Goal: Information Seeking & Learning: Learn about a topic

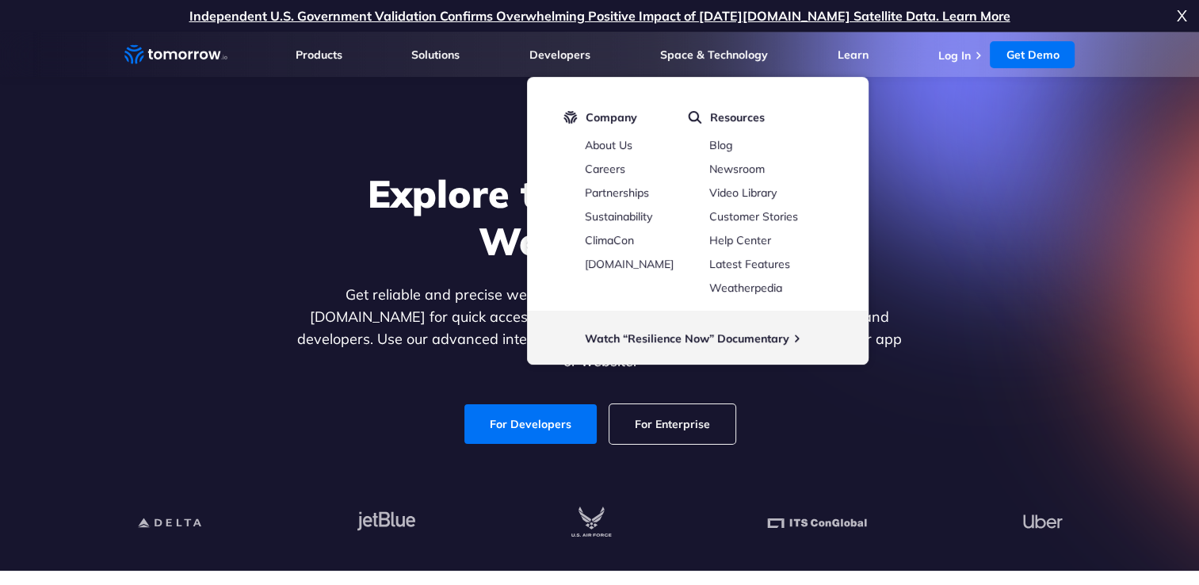
scroll to position [79, 0]
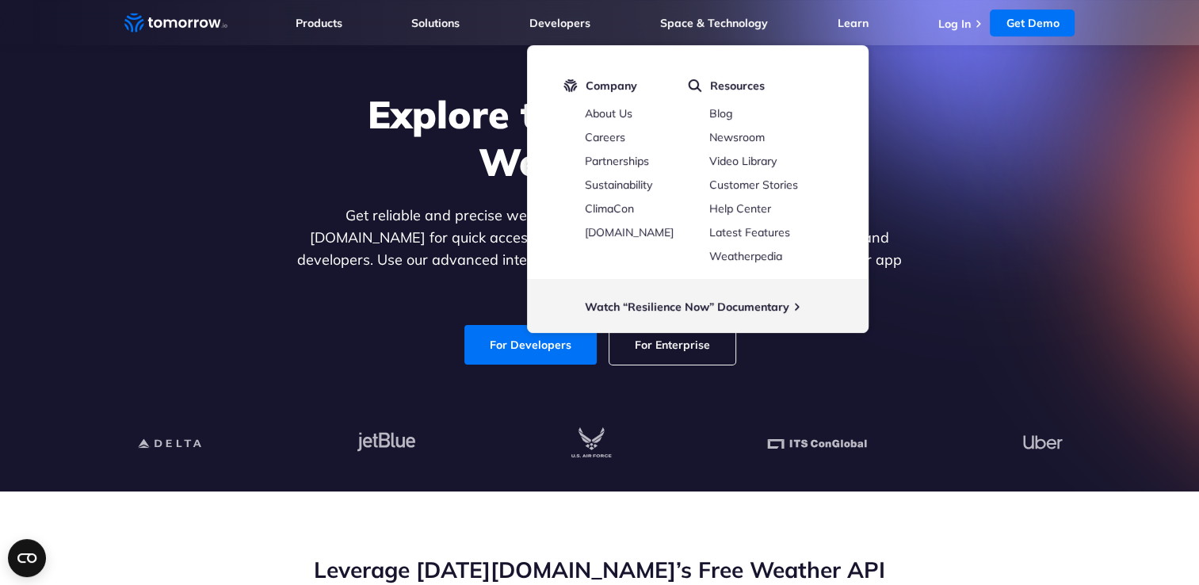
click at [425, 209] on div "Explore the World’s Best Weather API Get reliable and precise weather data thro…" at bounding box center [600, 227] width 612 height 274
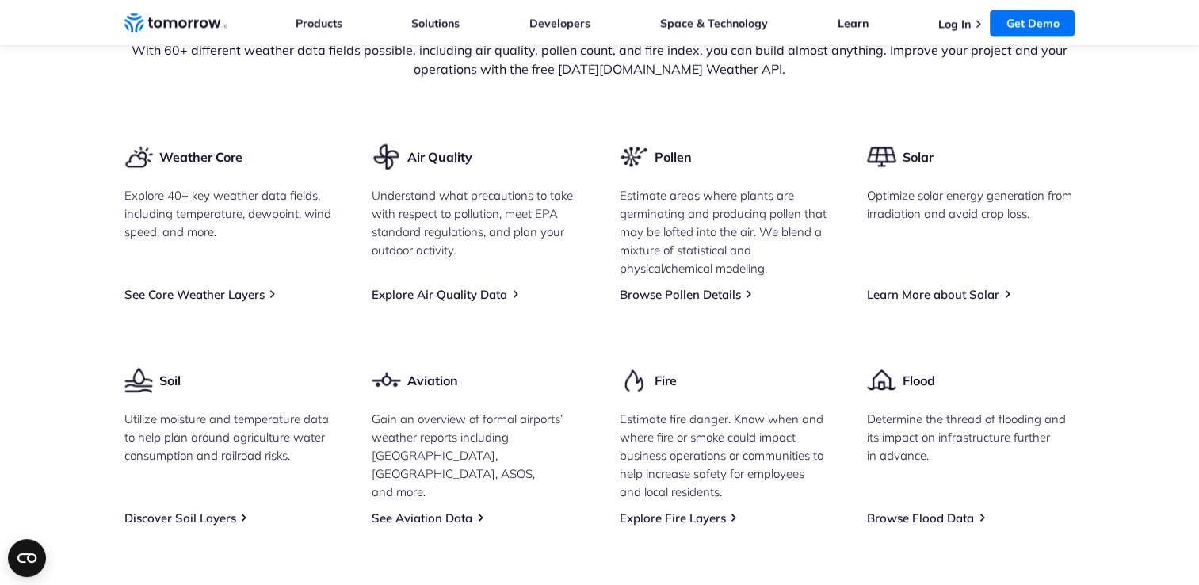
scroll to position [1981, 0]
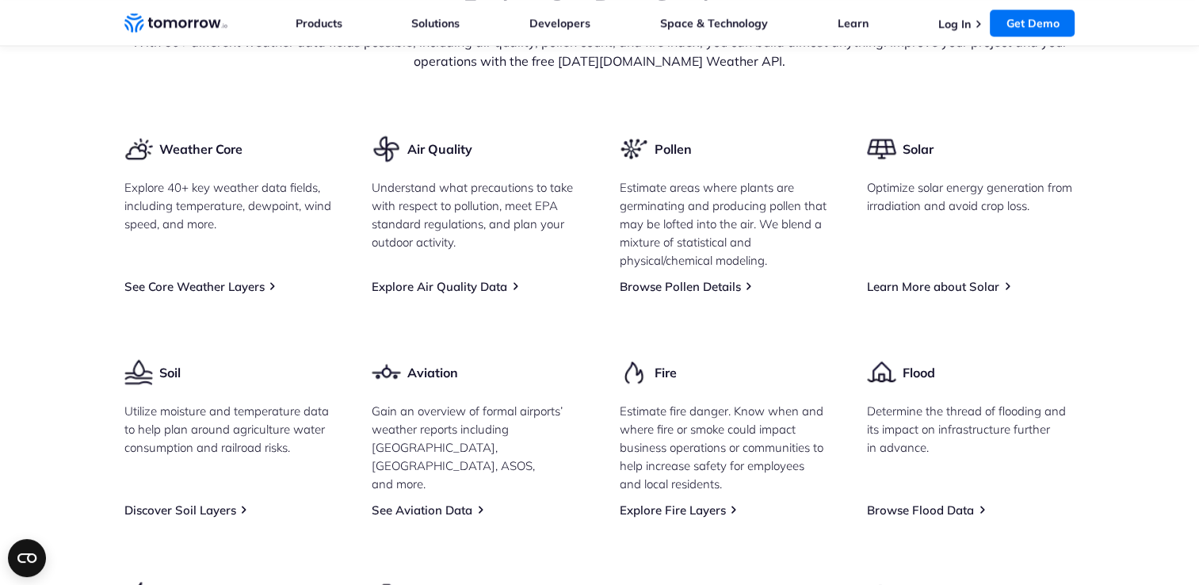
drag, startPoint x: 585, startPoint y: 314, endPoint x: 589, endPoint y: 350, distance: 36.8
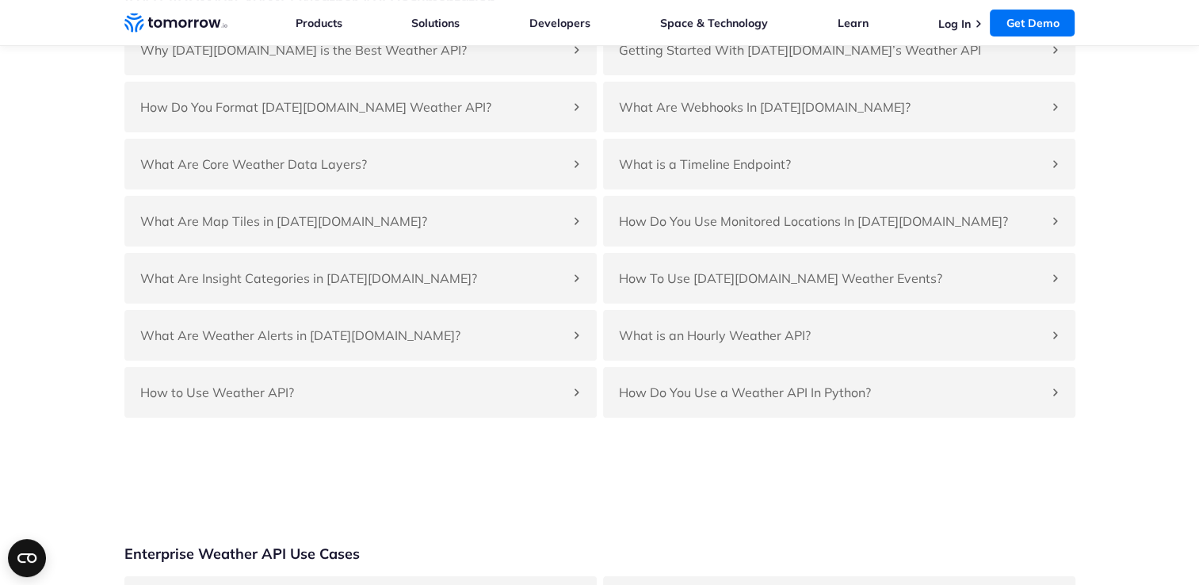
scroll to position [6097, 0]
click at [615, 420] on div "How Do You Use a Weather API In Python?" at bounding box center [839, 394] width 472 height 51
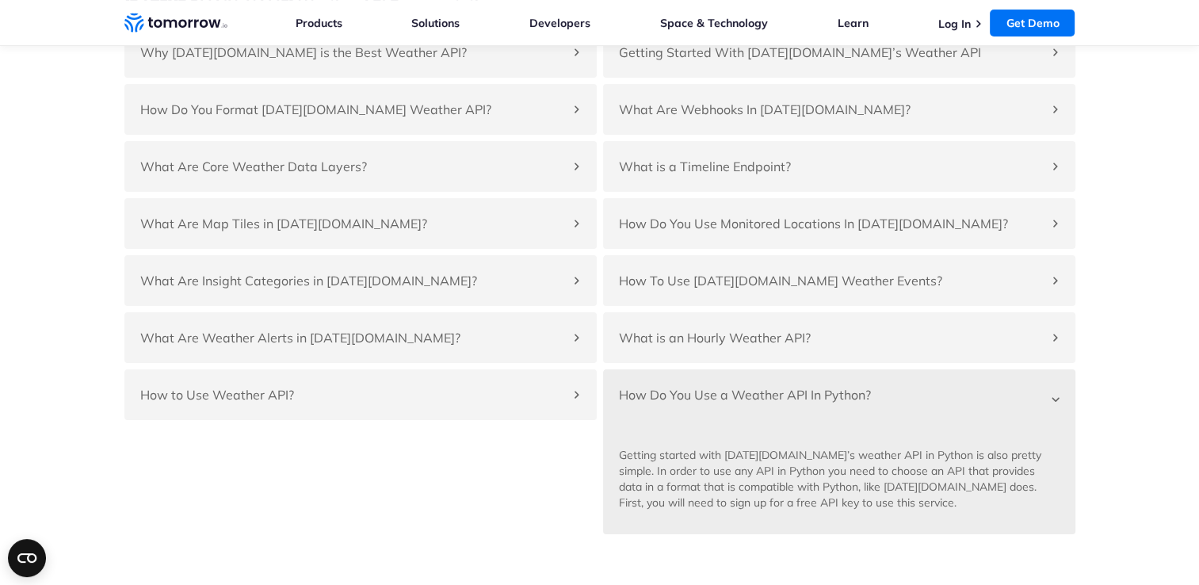
click at [615, 420] on div "How Do You Use a Weather API In Python?" at bounding box center [839, 394] width 472 height 51
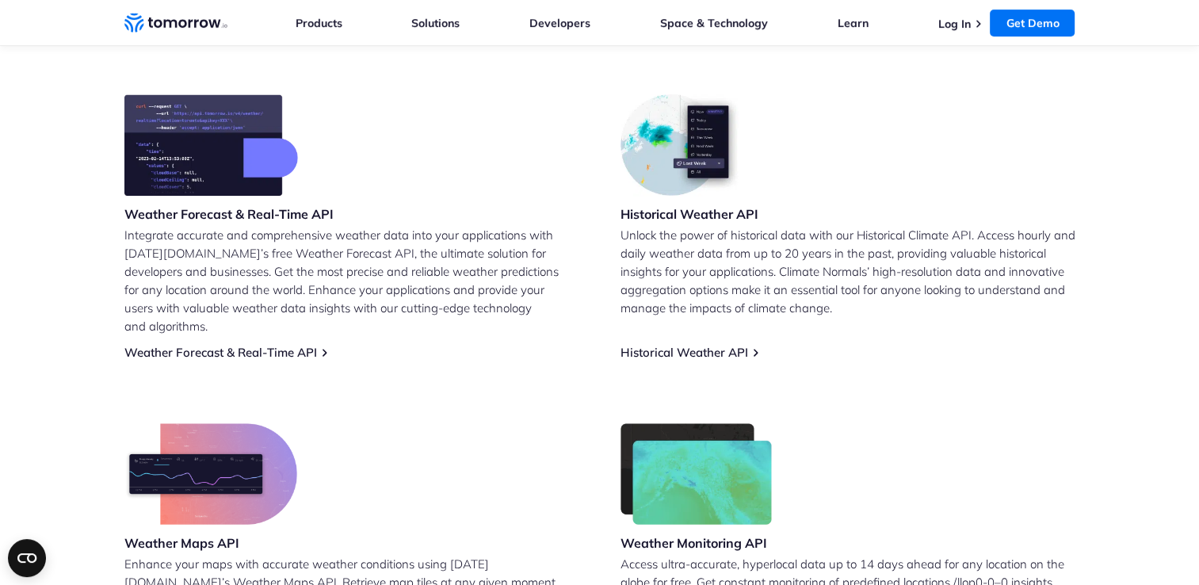
scroll to position [630, 0]
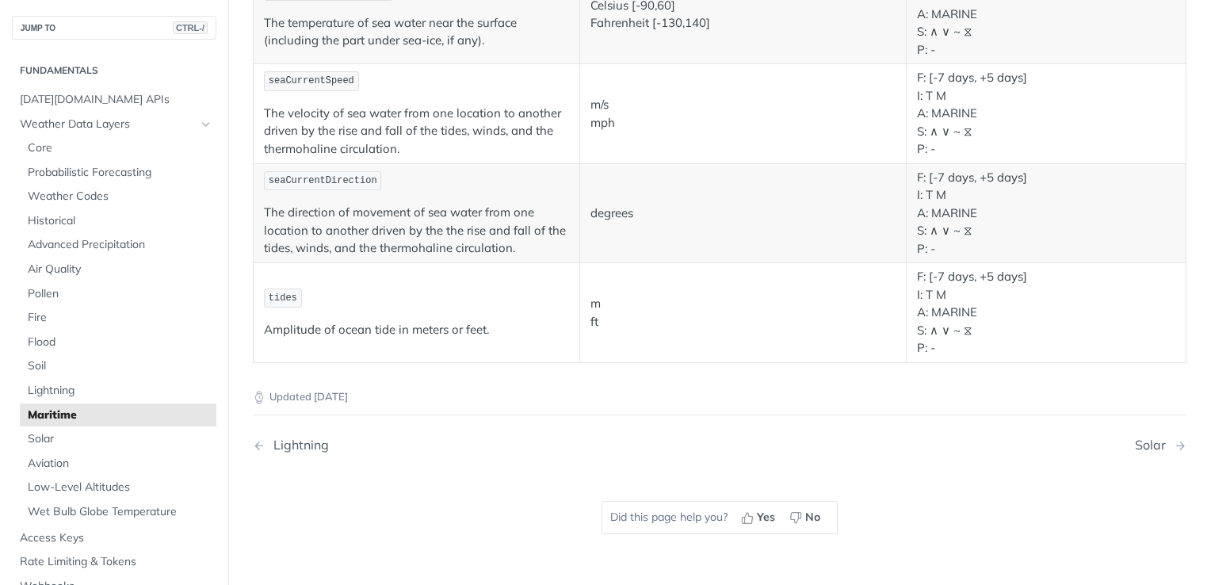
scroll to position [1527, 0]
